Goal: Navigation & Orientation: Find specific page/section

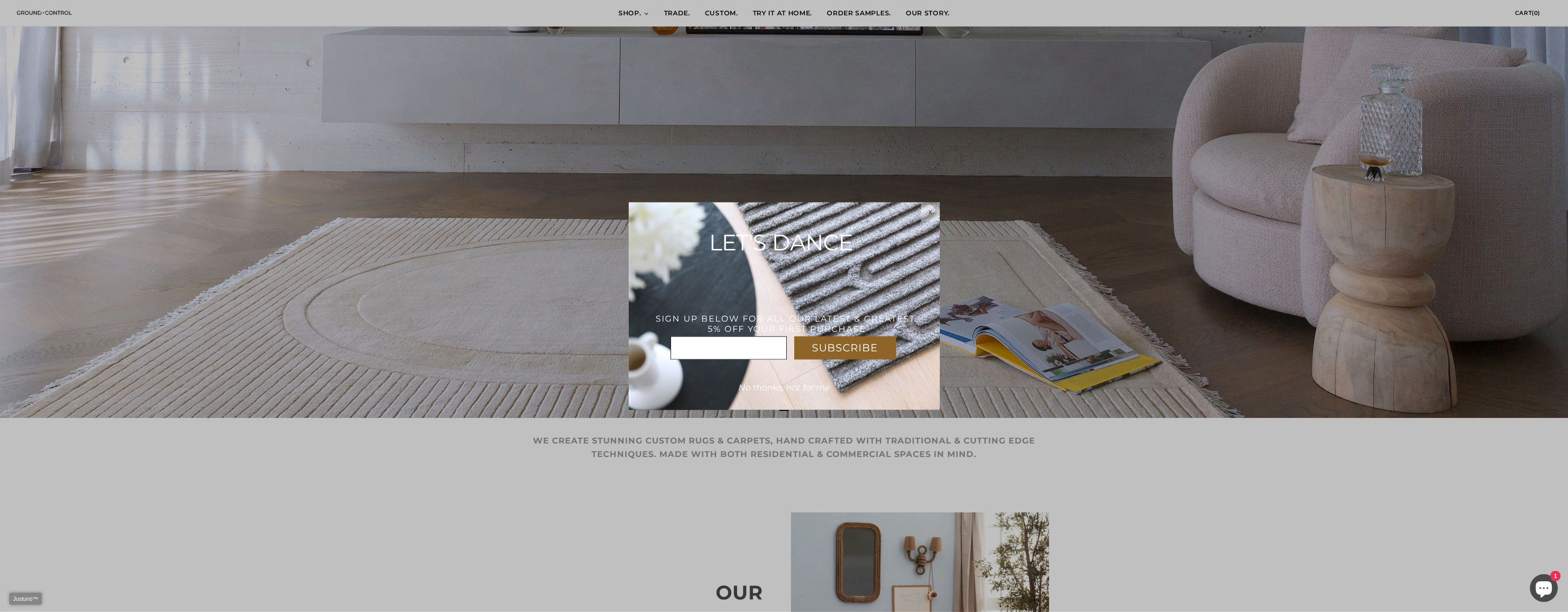
scroll to position [379, 0]
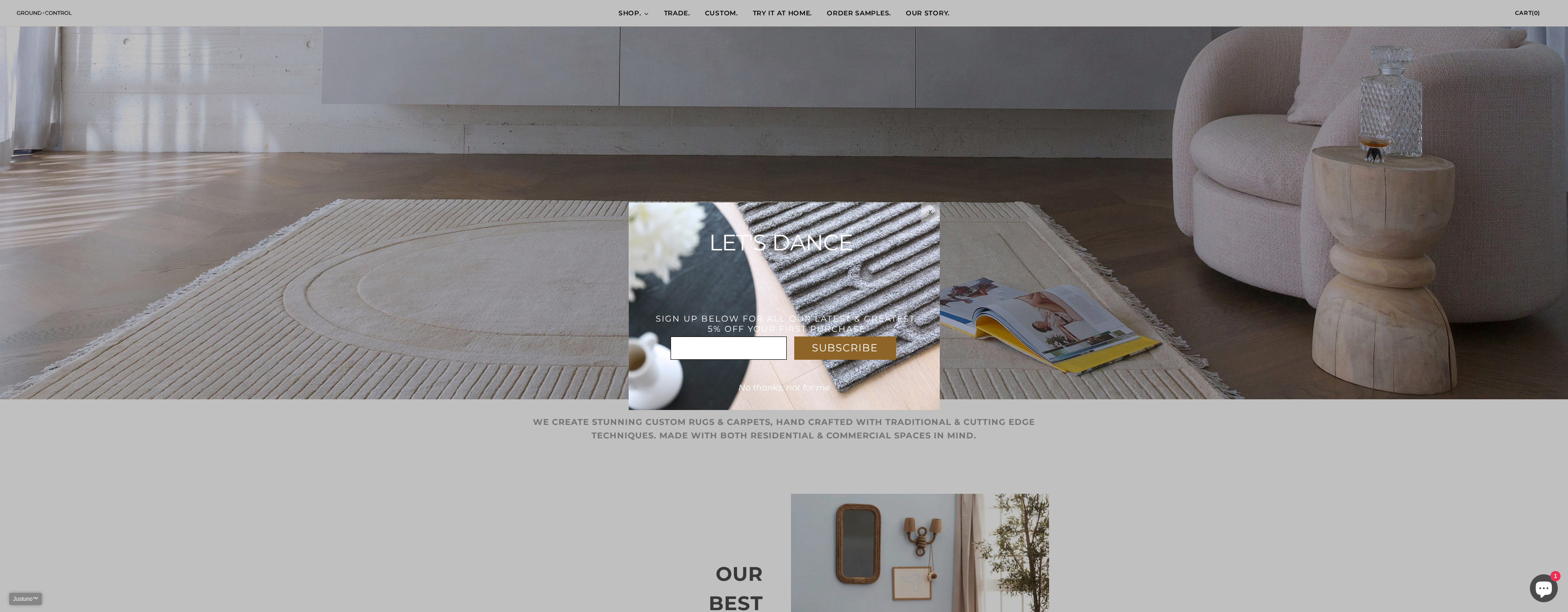
drag, startPoint x: 931, startPoint y: 214, endPoint x: 921, endPoint y: 220, distance: 11.7
click at [931, 214] on span "x" at bounding box center [930, 211] width 3 height 7
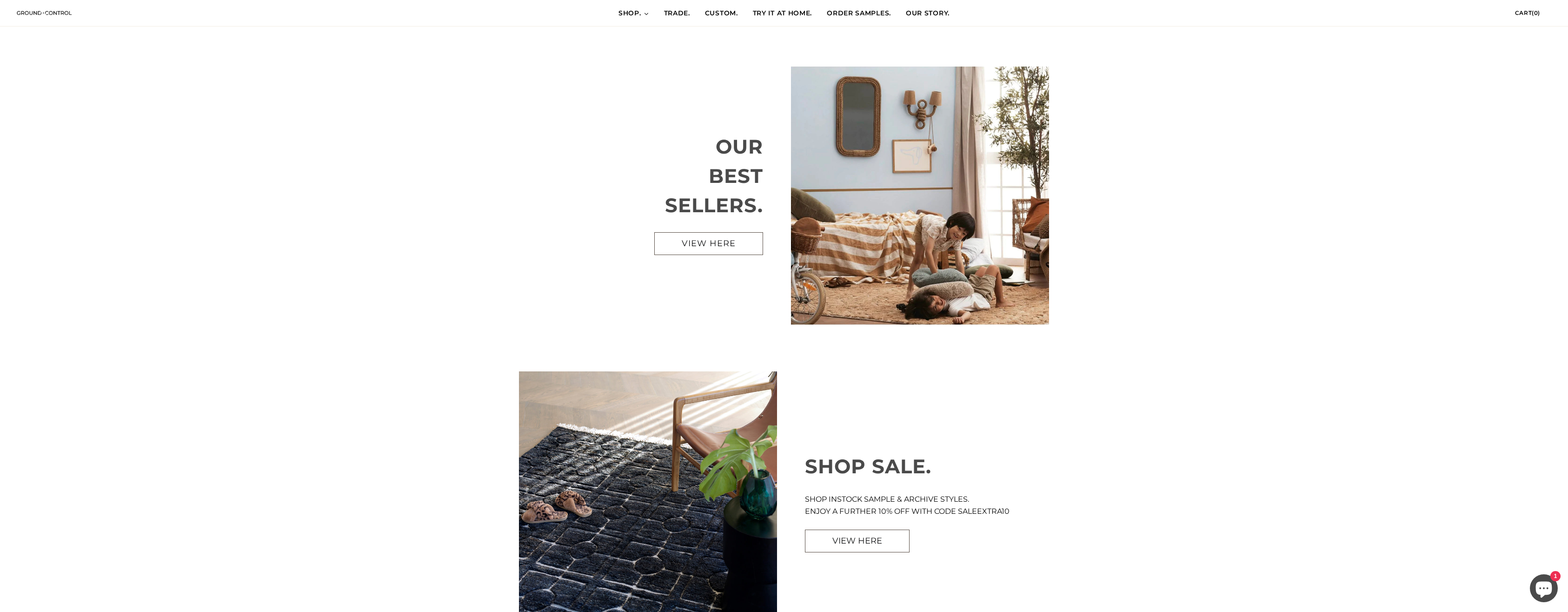
scroll to position [0, 0]
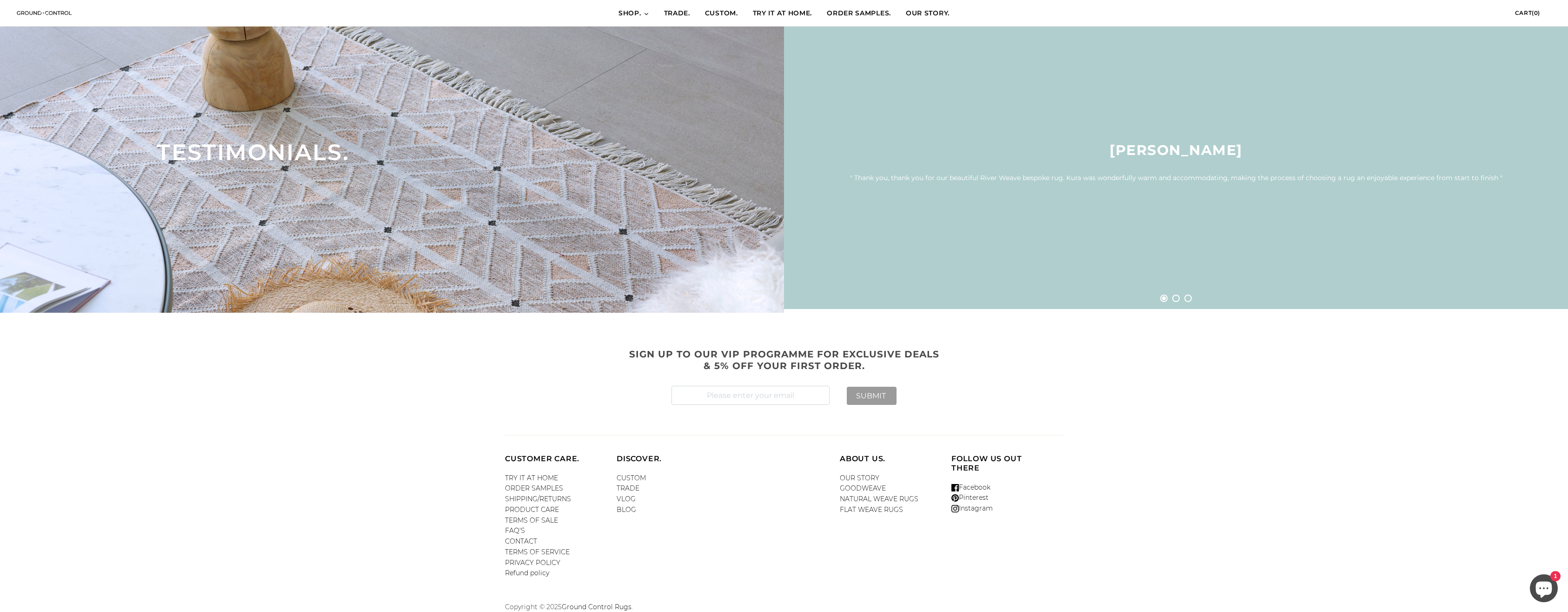
scroll to position [2877, 0]
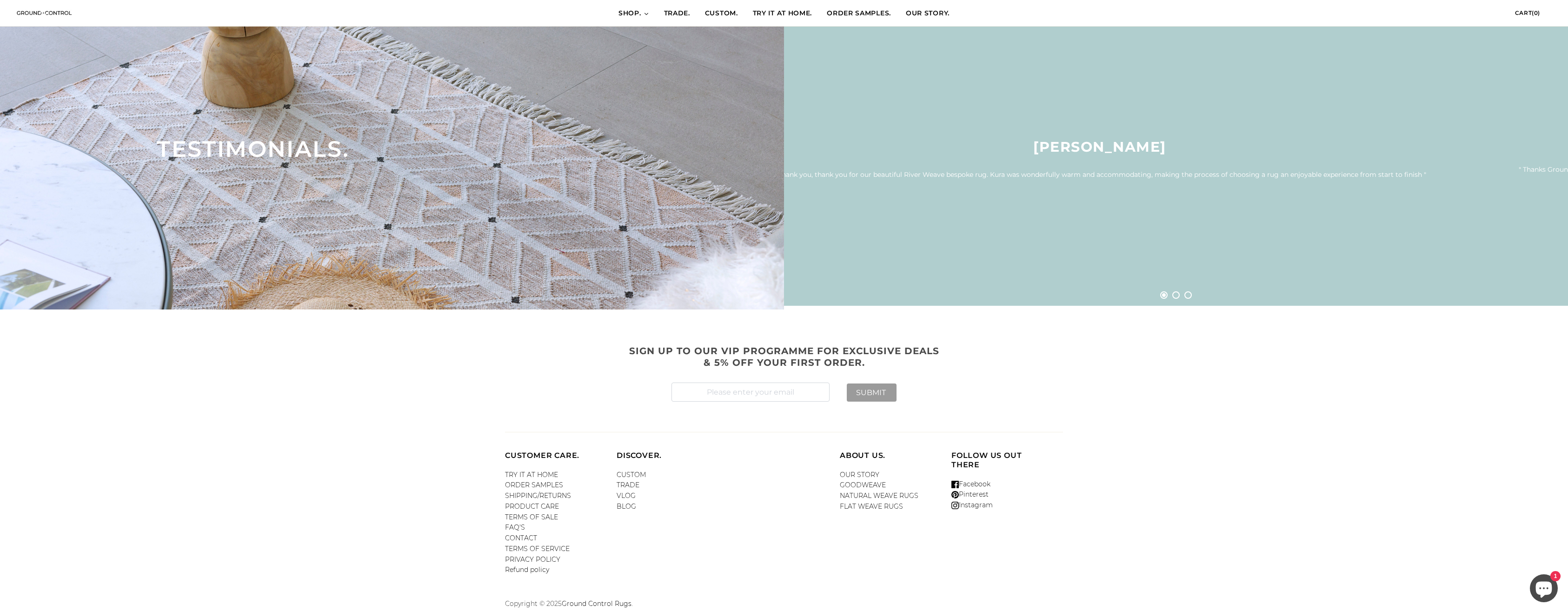
click at [877, 472] on link "OUR STORY" at bounding box center [859, 474] width 40 height 9
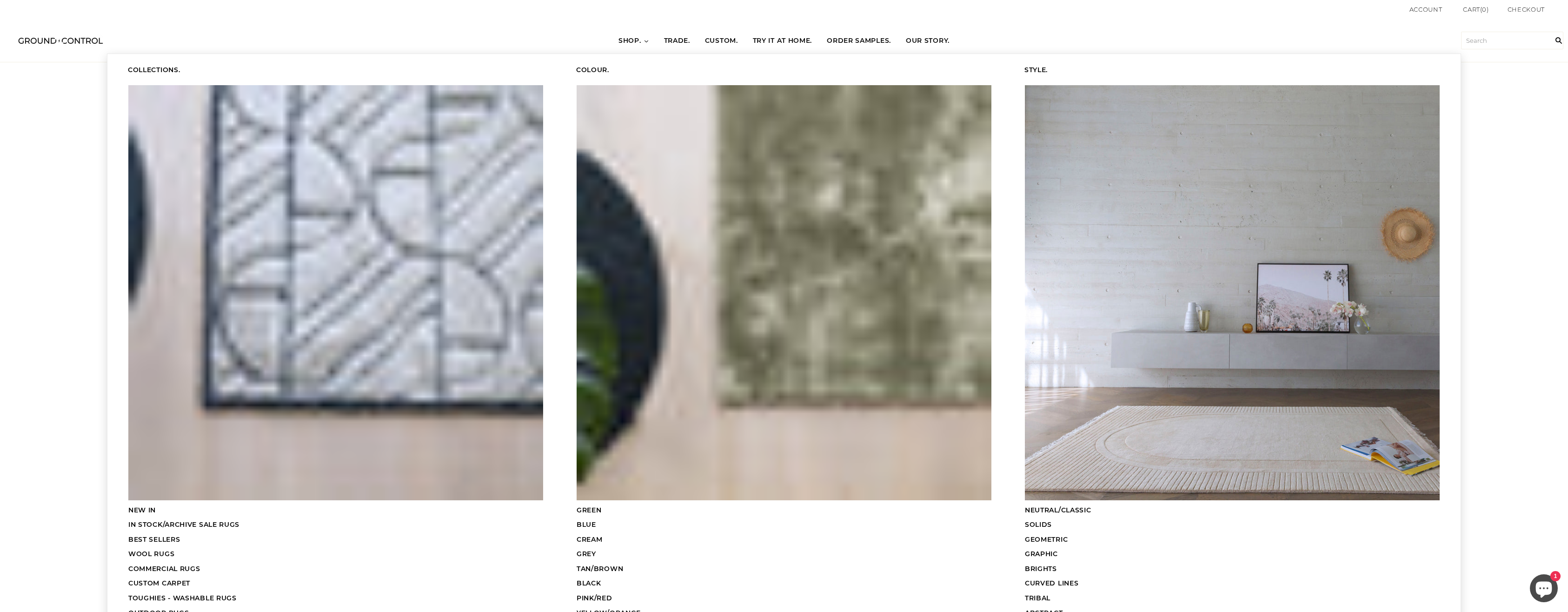
click at [635, 43] on span "SHOP." at bounding box center [629, 41] width 23 height 9
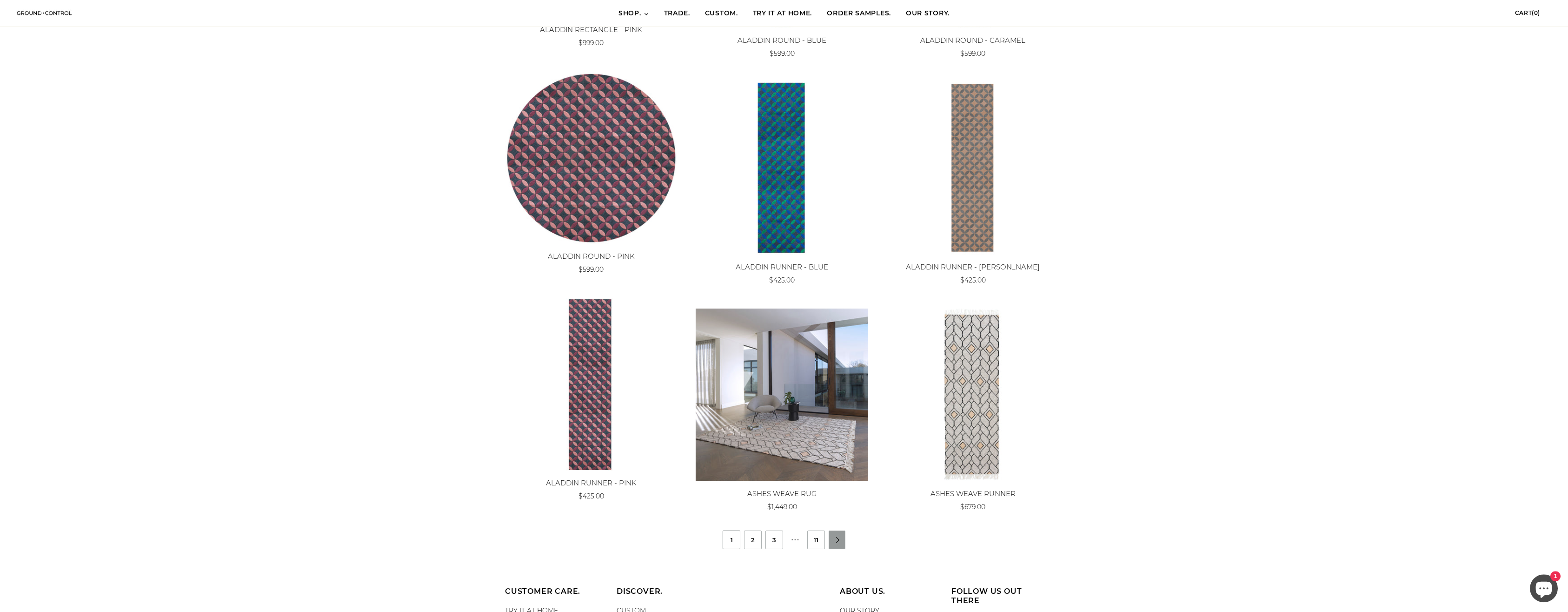
scroll to position [689, 0]
